Goal: Transaction & Acquisition: Purchase product/service

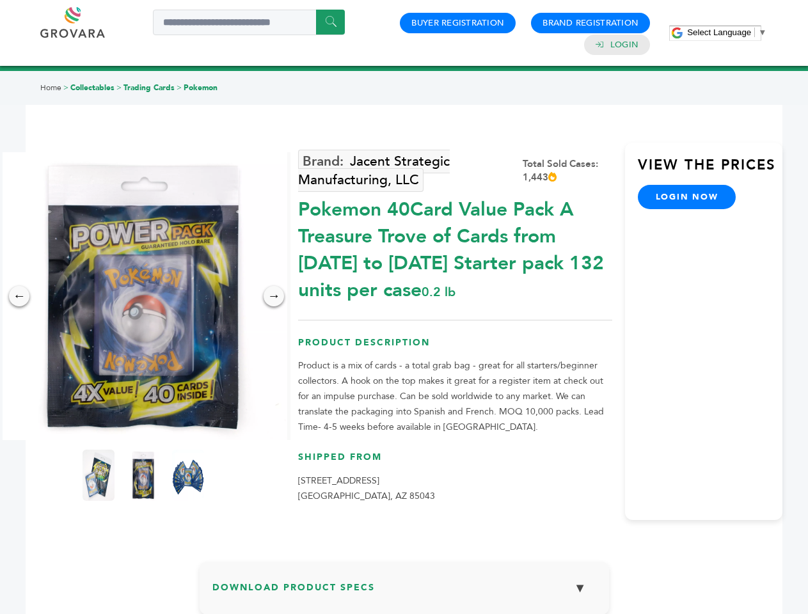
click at [727, 32] on span "Select Language" at bounding box center [719, 33] width 64 height 10
click at [143, 296] on img at bounding box center [143, 296] width 288 height 288
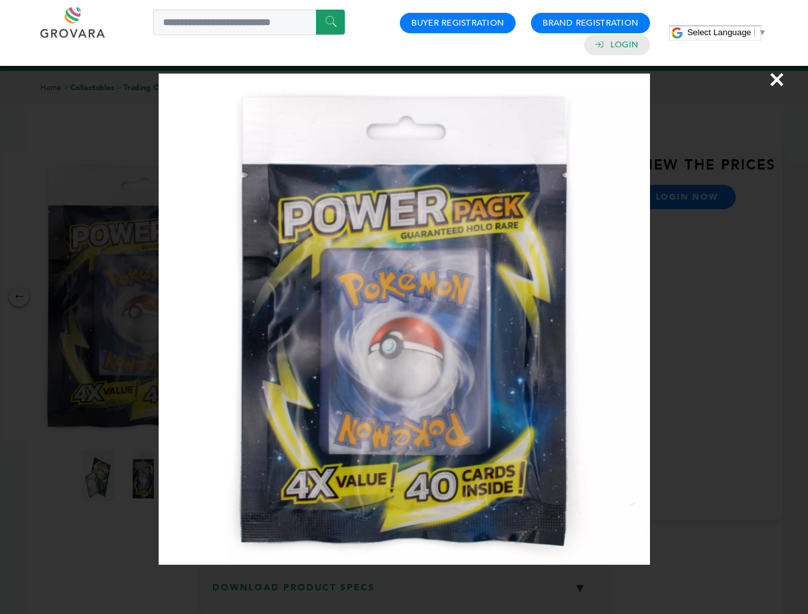
click at [19, 296] on div "×" at bounding box center [404, 307] width 808 height 614
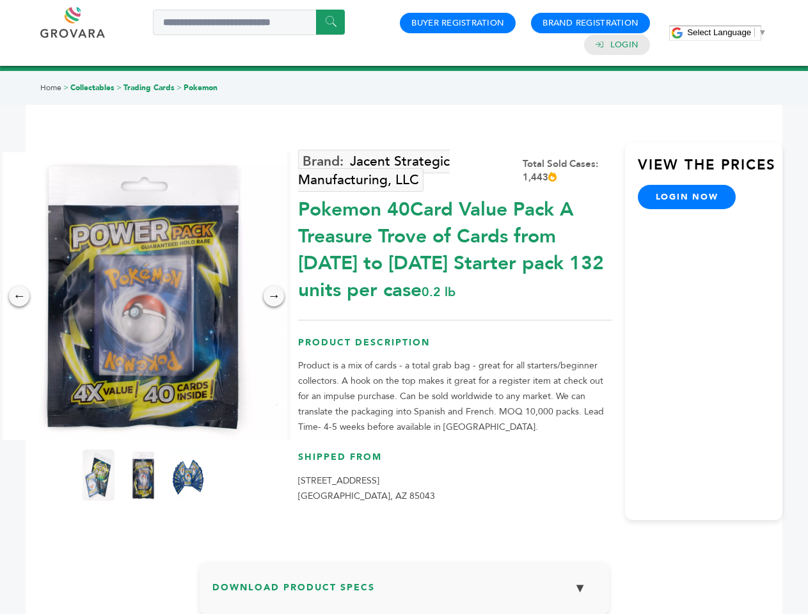
click at [274, 296] on div "→" at bounding box center [274, 296] width 20 height 20
click at [99, 475] on img at bounding box center [99, 475] width 32 height 51
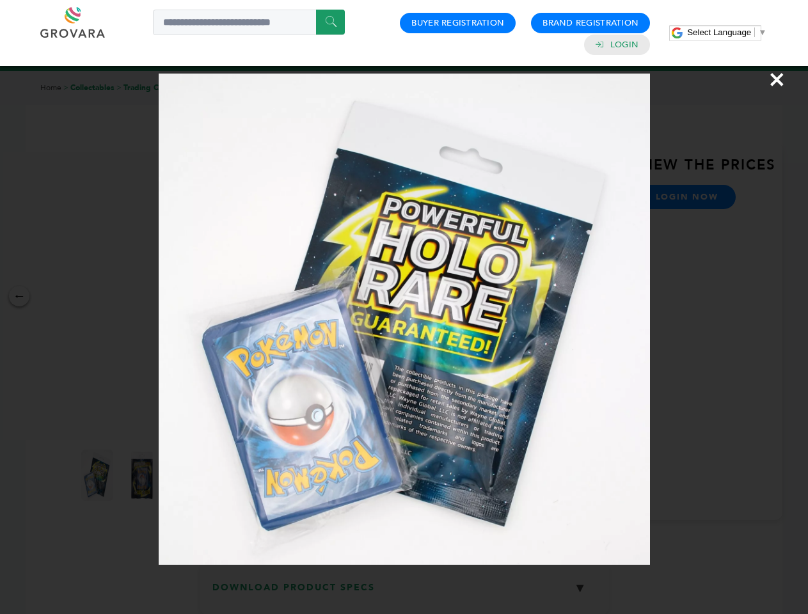
click at [143, 475] on div "×" at bounding box center [404, 307] width 808 height 614
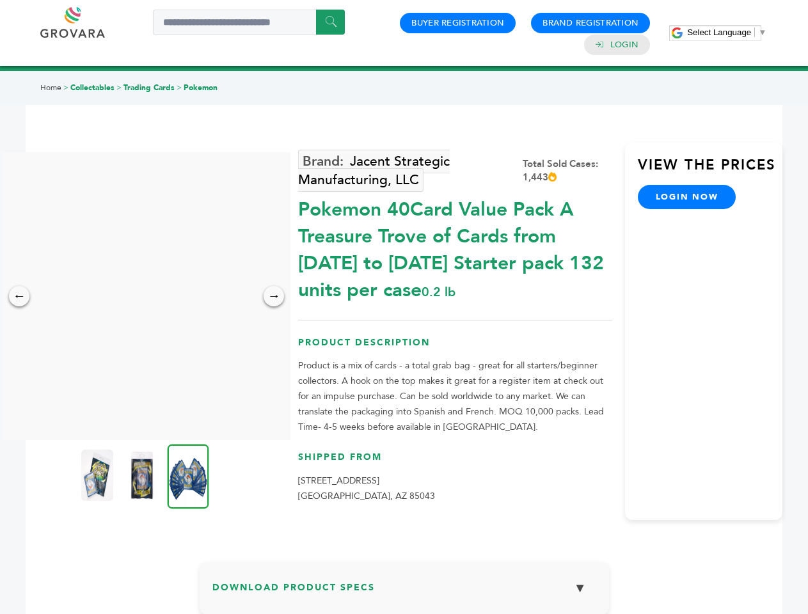
click at [188, 475] on img at bounding box center [189, 476] width 42 height 65
